Goal: Information Seeking & Learning: Learn about a topic

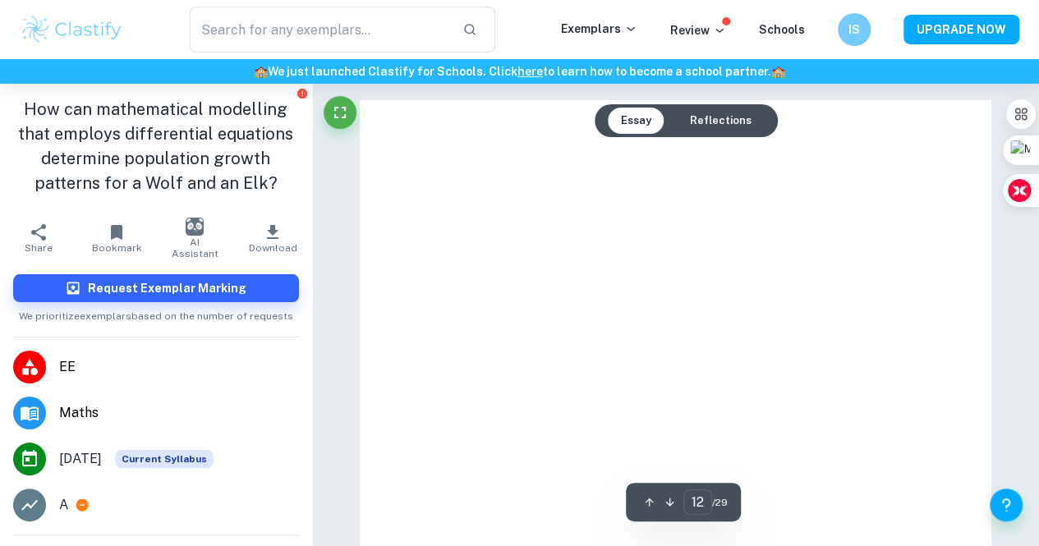
scroll to position [9449, 0]
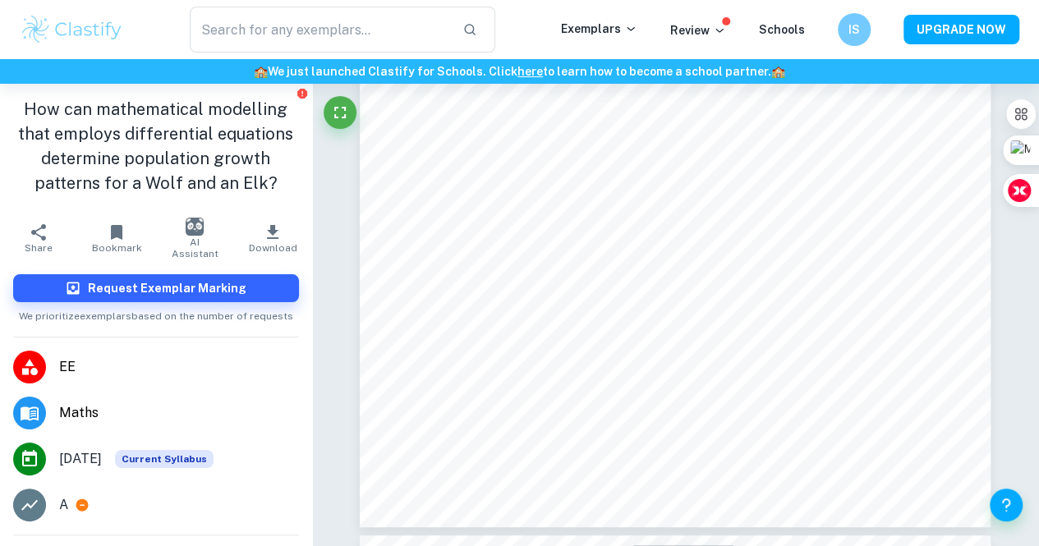
click at [69, 35] on img at bounding box center [72, 29] width 104 height 33
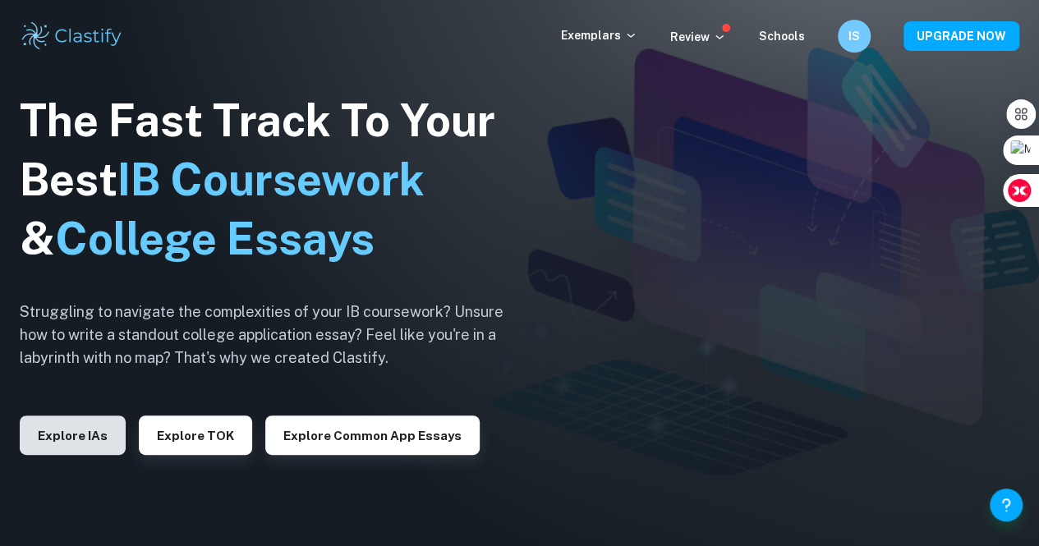
click at [77, 438] on button "Explore IAs" at bounding box center [73, 435] width 106 height 39
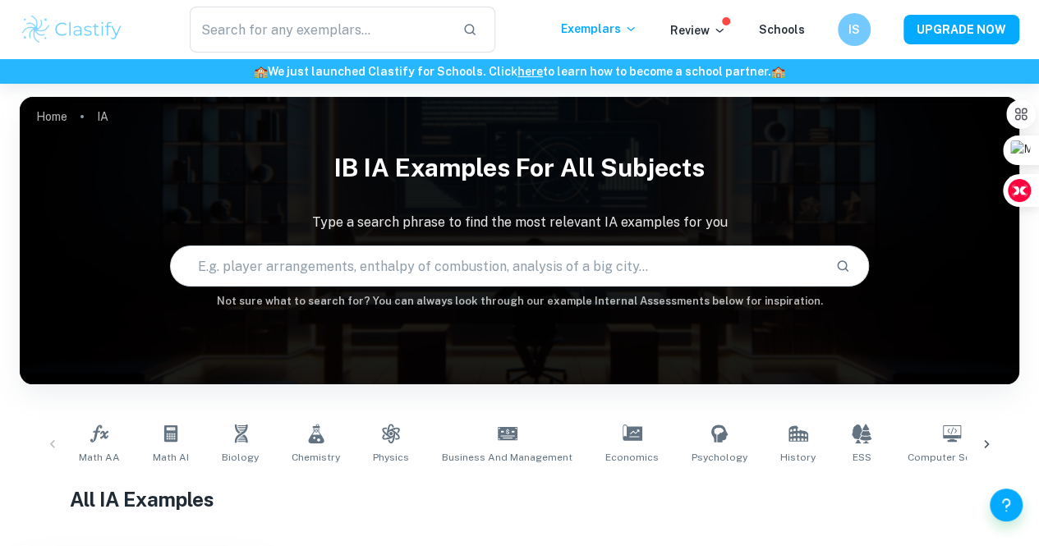
click at [362, 277] on input "text" at bounding box center [497, 266] width 652 height 46
type input "maths"
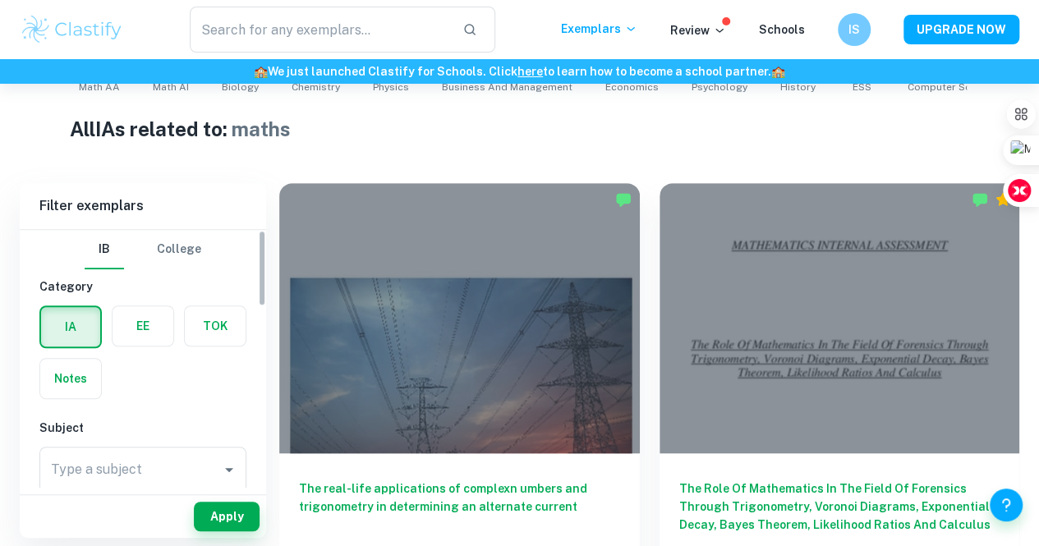
scroll to position [186, 0]
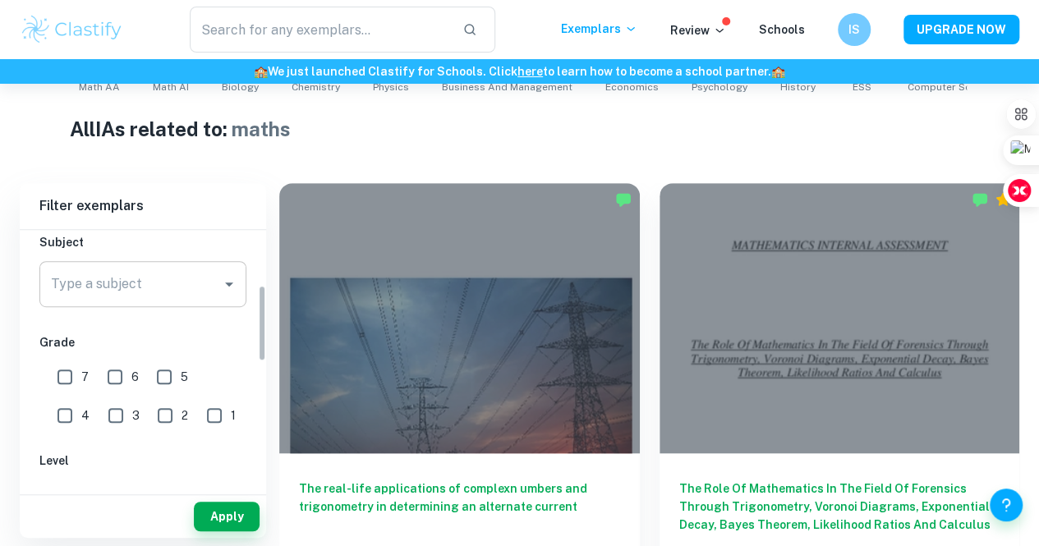
click at [144, 286] on input "Type a subject" at bounding box center [131, 284] width 168 height 31
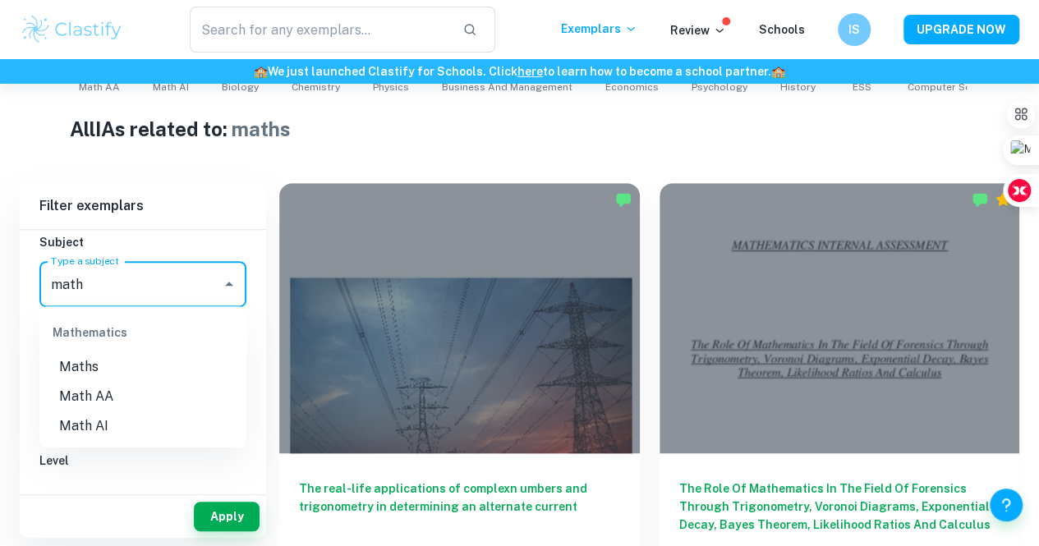
click at [110, 400] on li "Math AA" at bounding box center [142, 397] width 207 height 30
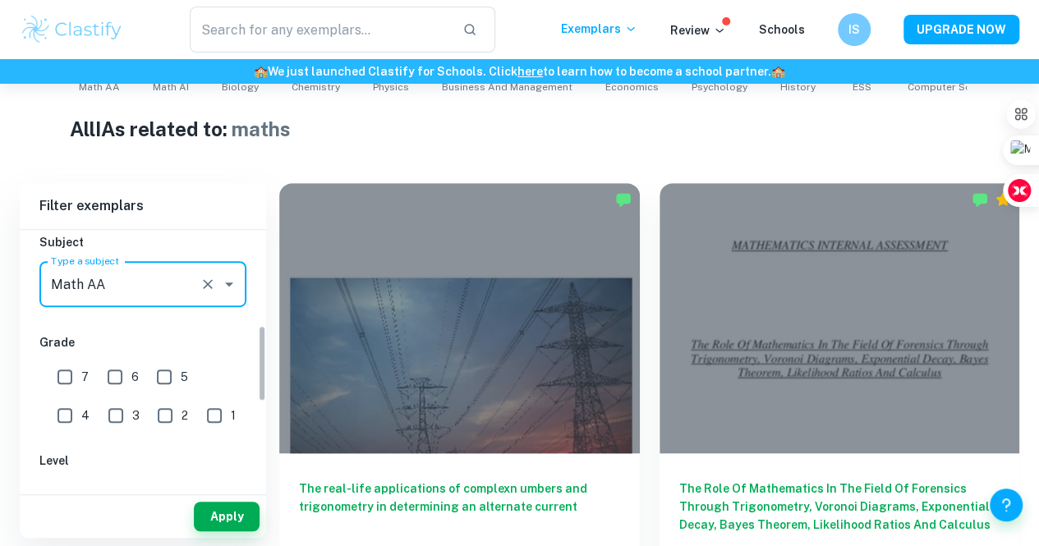
scroll to position [324, 0]
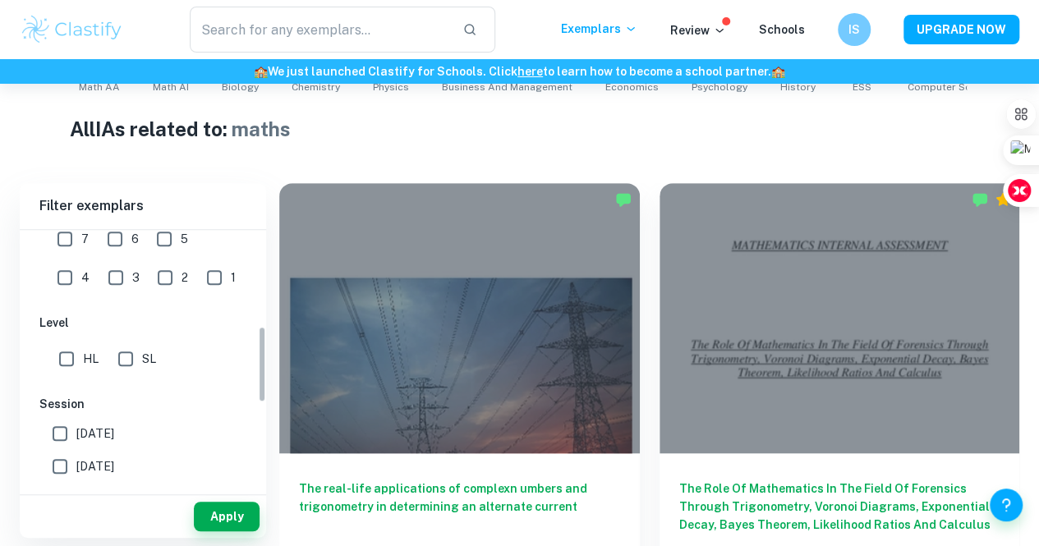
type input "Math AA"
click at [67, 360] on input "HL" at bounding box center [66, 358] width 33 height 33
checkbox input "true"
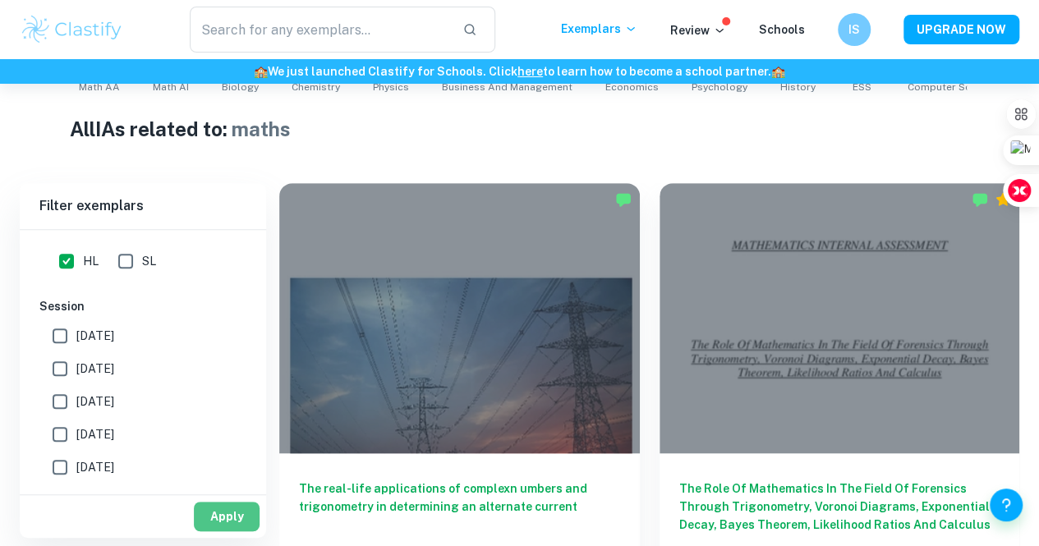
click at [228, 512] on button "Apply" at bounding box center [227, 517] width 66 height 30
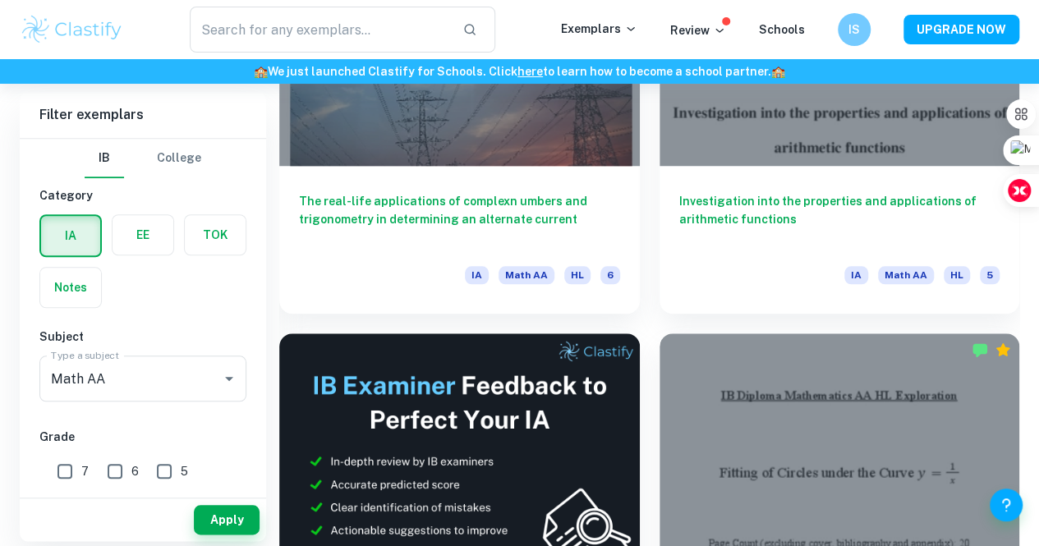
scroll to position [465, 0]
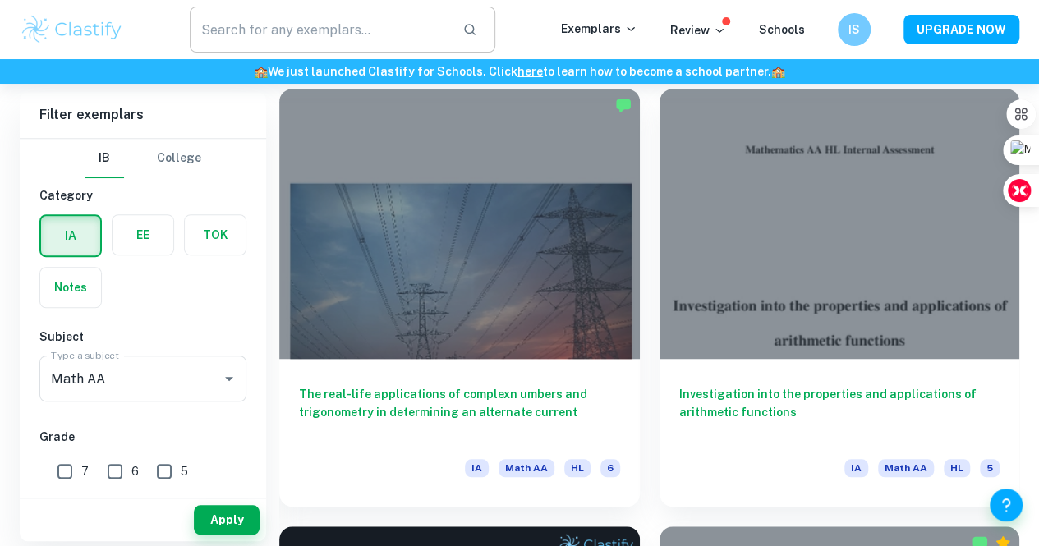
click at [335, 32] on input "text" at bounding box center [320, 30] width 260 height 46
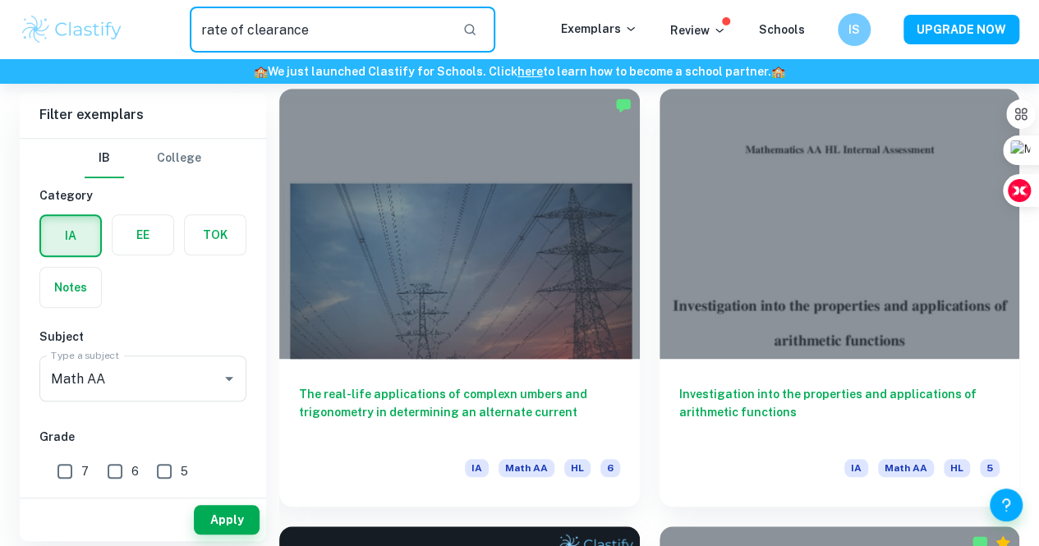
type input "rate of clearance"
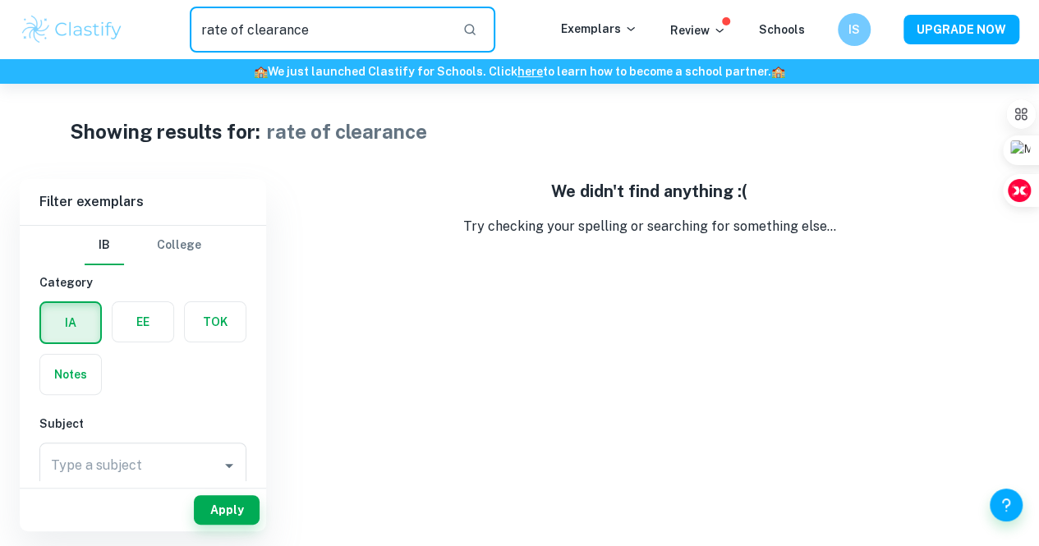
drag, startPoint x: 368, startPoint y: 32, endPoint x: 38, endPoint y: 123, distance: 342.5
click at [38, 123] on div "rate of clearance ​ Exemplars Review Schools IS UPGRADE NOW 🏫 We just launched …" at bounding box center [519, 308] width 1039 height 448
click at [222, 49] on input "text" at bounding box center [320, 30] width 260 height 46
type input "medicine"
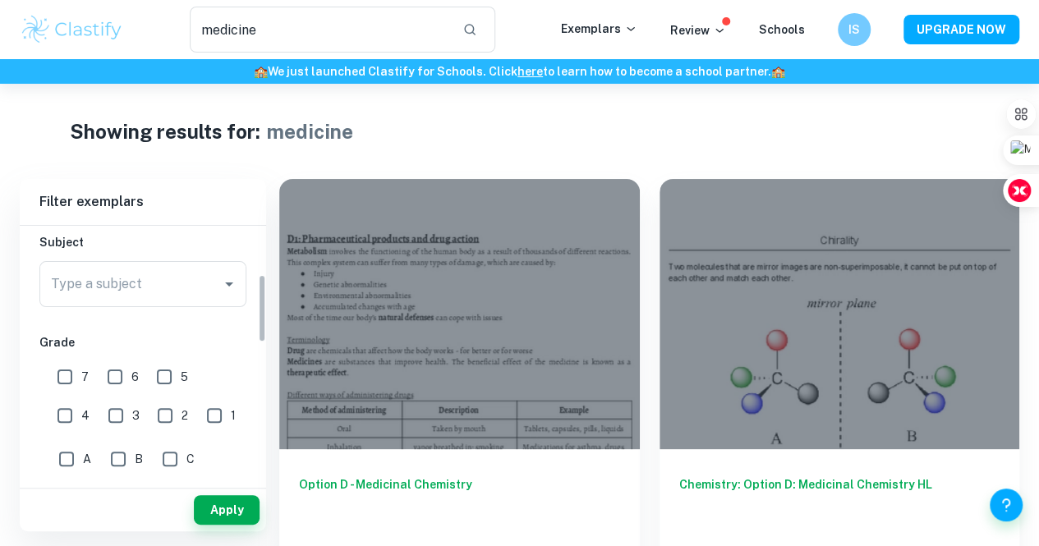
scroll to position [182, 0]
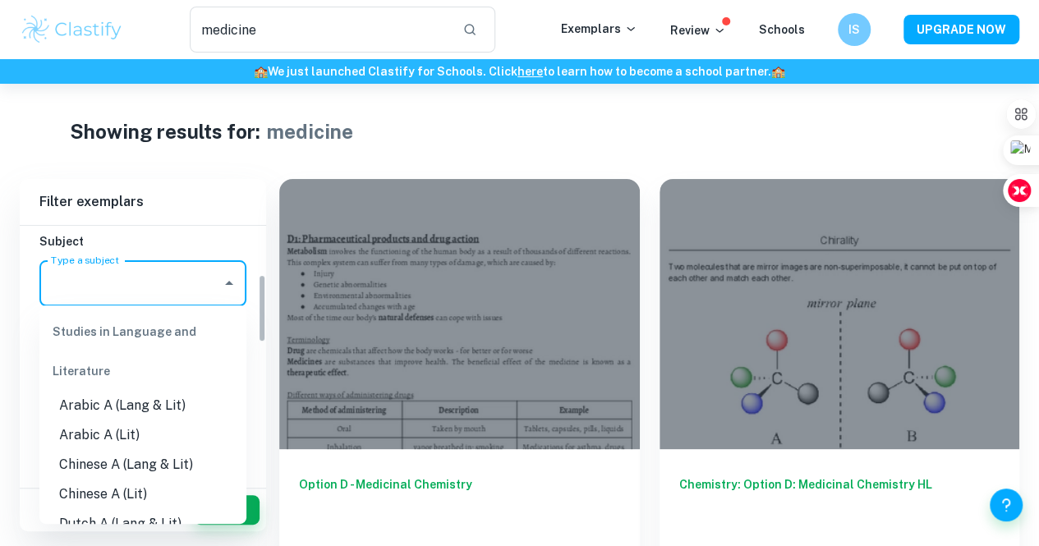
click at [140, 295] on input "Type a subject" at bounding box center [131, 283] width 168 height 31
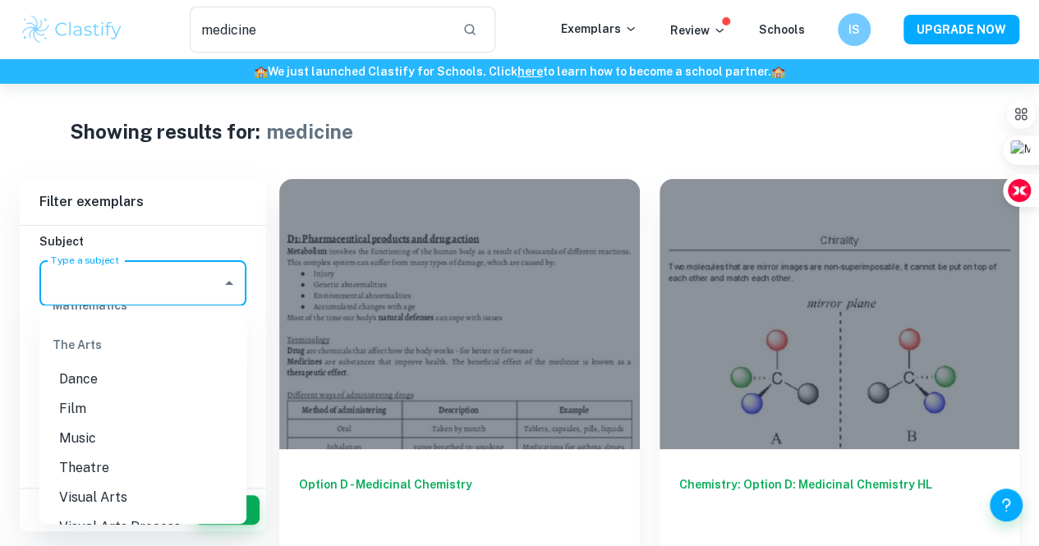
scroll to position [2341, 0]
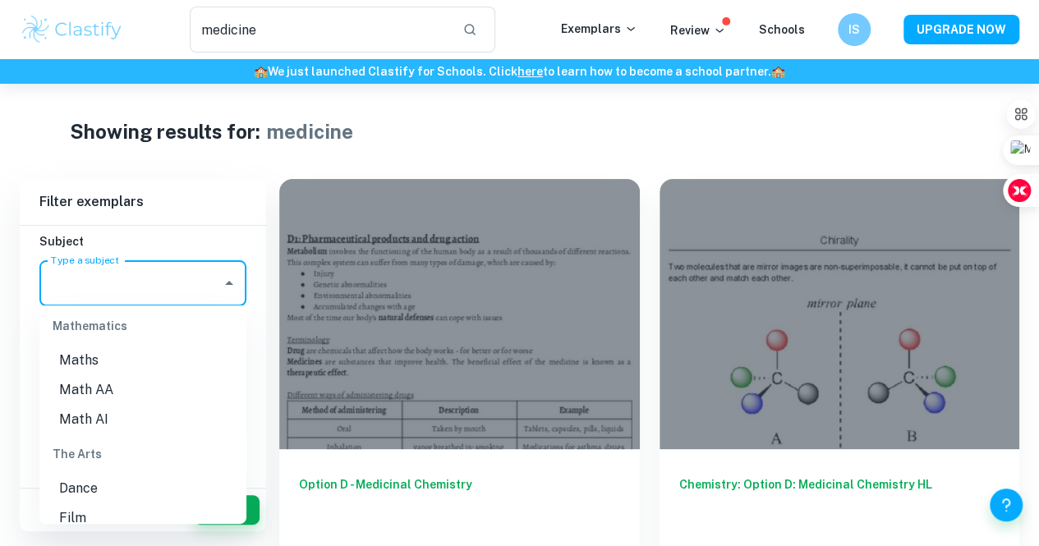
click at [115, 387] on li "Math AA" at bounding box center [142, 390] width 207 height 30
type input "Math AA"
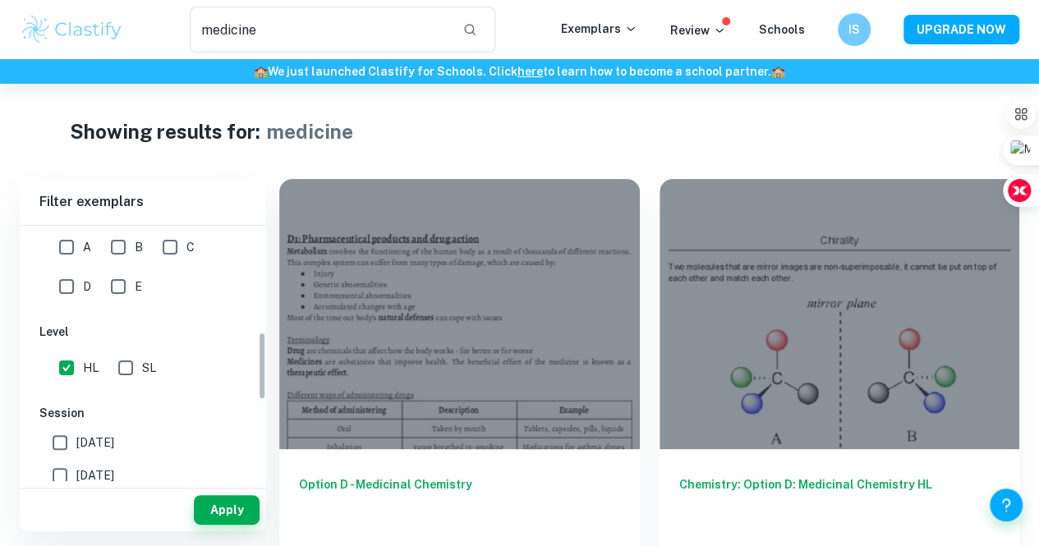
scroll to position [394, 0]
click at [236, 505] on button "Apply" at bounding box center [227, 510] width 66 height 30
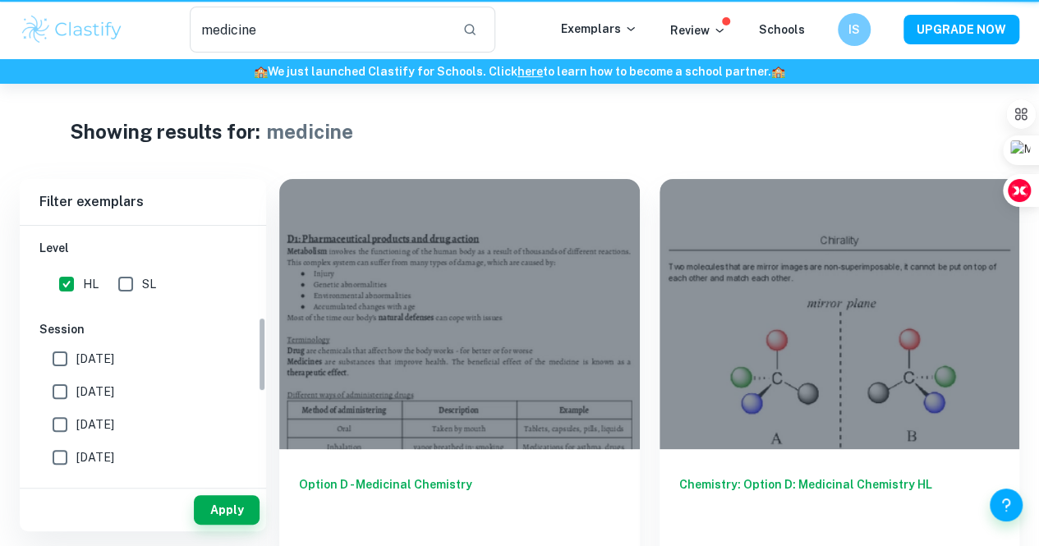
scroll to position [311, 0]
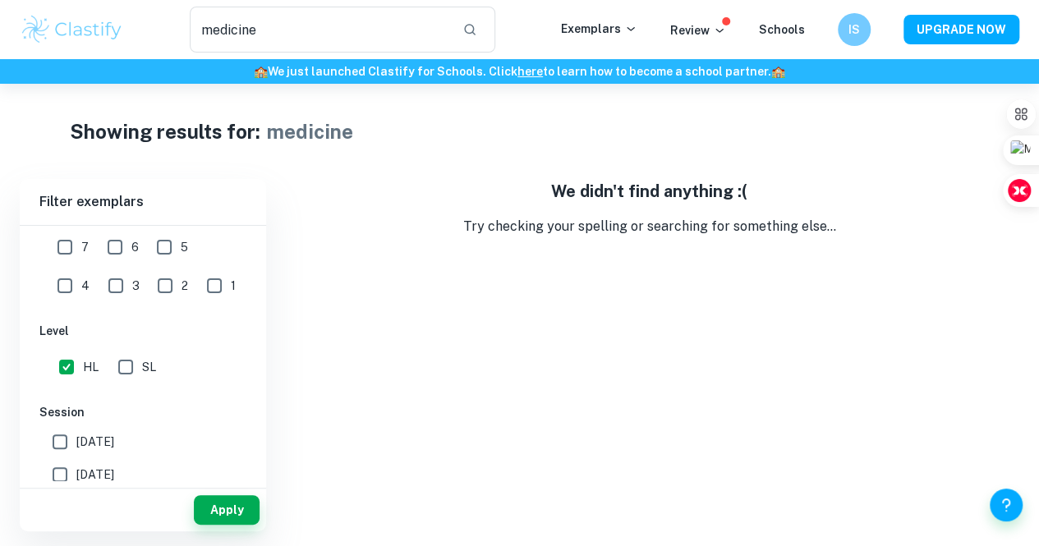
drag, startPoint x: 353, startPoint y: 42, endPoint x: 134, endPoint y: 70, distance: 221.0
click at [134, 70] on header "medicine ​ Exemplars Review Schools IS UPGRADE NOW 🏫 We just launched Clastify …" at bounding box center [519, 42] width 1039 height 84
click at [220, 275] on div "7 6 5 4 3 2 1" at bounding box center [145, 264] width 212 height 76
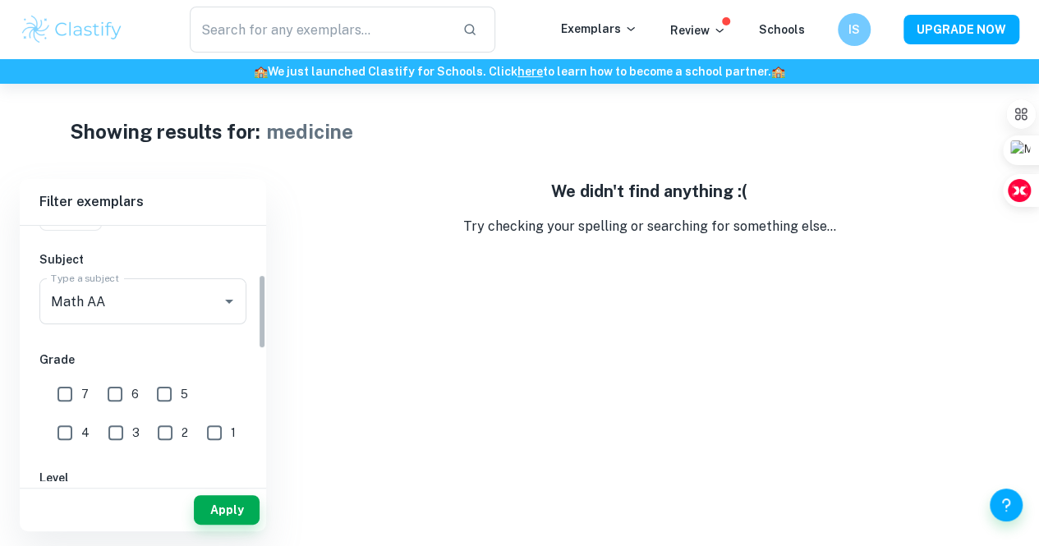
scroll to position [0, 0]
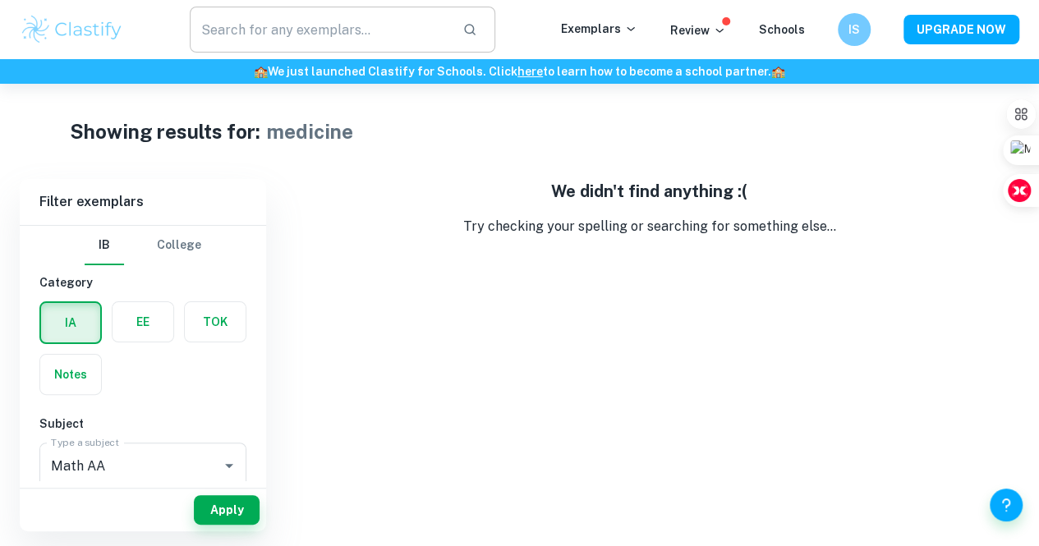
click at [472, 34] on icon "button" at bounding box center [469, 29] width 15 height 15
click at [214, 508] on button "Apply" at bounding box center [227, 510] width 66 height 30
type input "medicine"
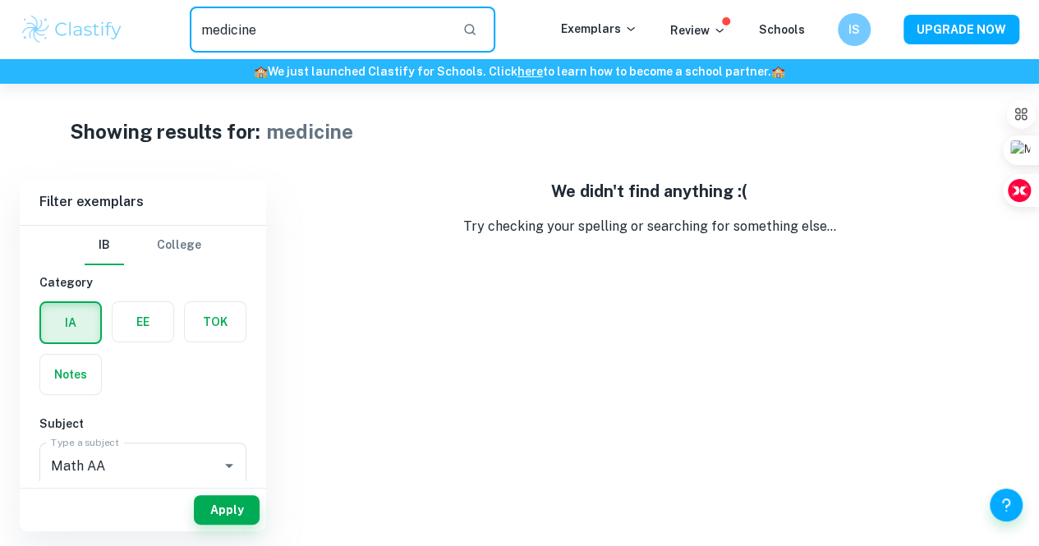
drag, startPoint x: 359, startPoint y: 32, endPoint x: 133, endPoint y: 75, distance: 229.8
click at [133, 75] on header "medicine ​ Exemplars Review Schools IS UPGRADE NOW 🏫 We just launched Clastify …" at bounding box center [519, 42] width 1039 height 84
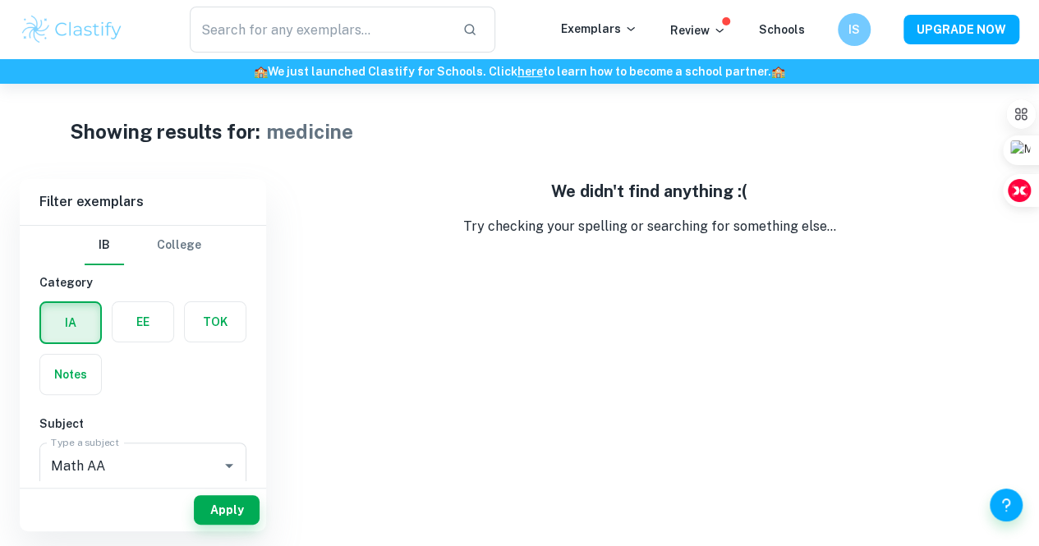
type input "rate of clearance"
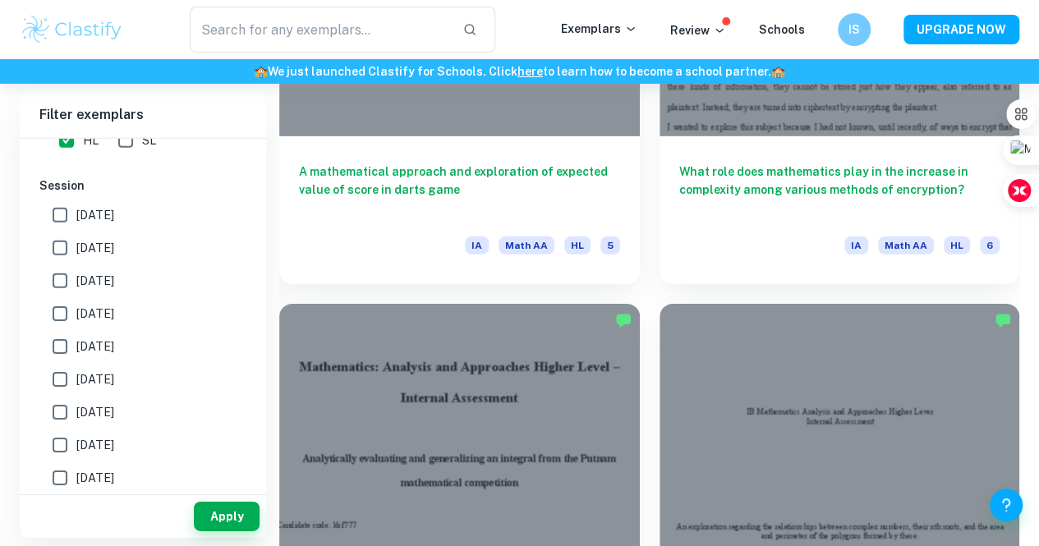
scroll to position [2441, 0]
